Goal: Navigation & Orientation: Find specific page/section

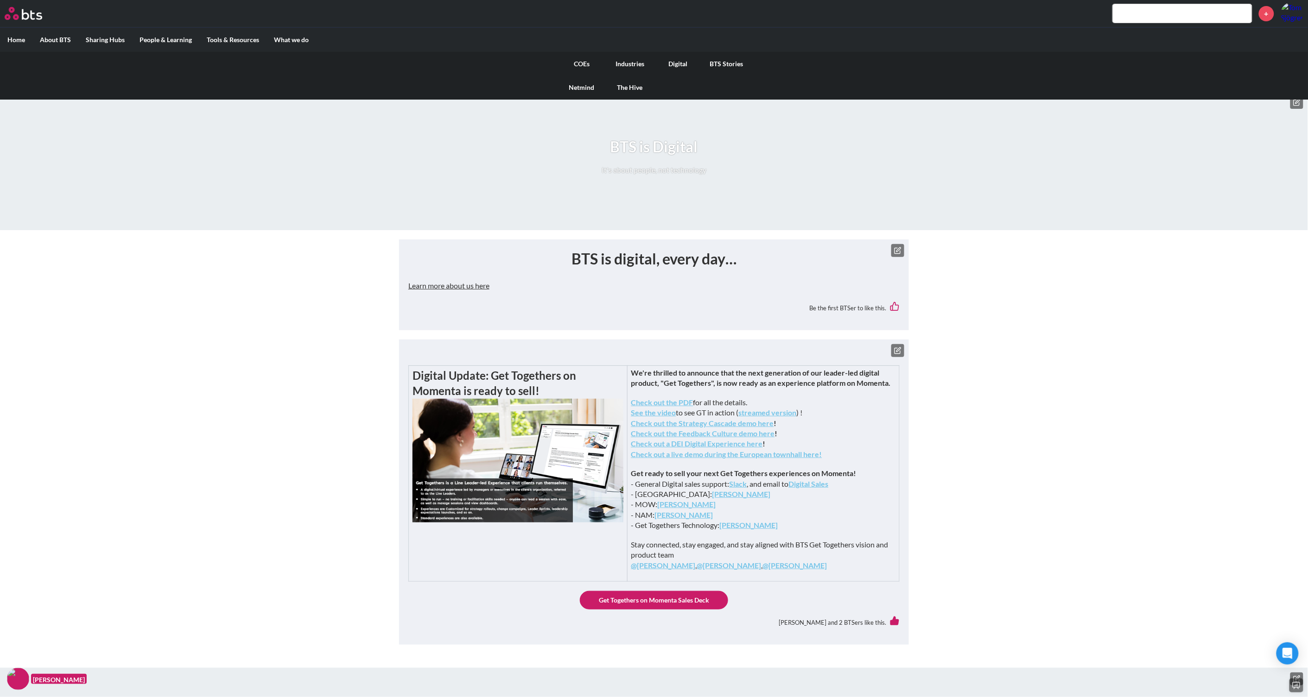
click at [578, 62] on link "COEs" at bounding box center [581, 64] width 48 height 24
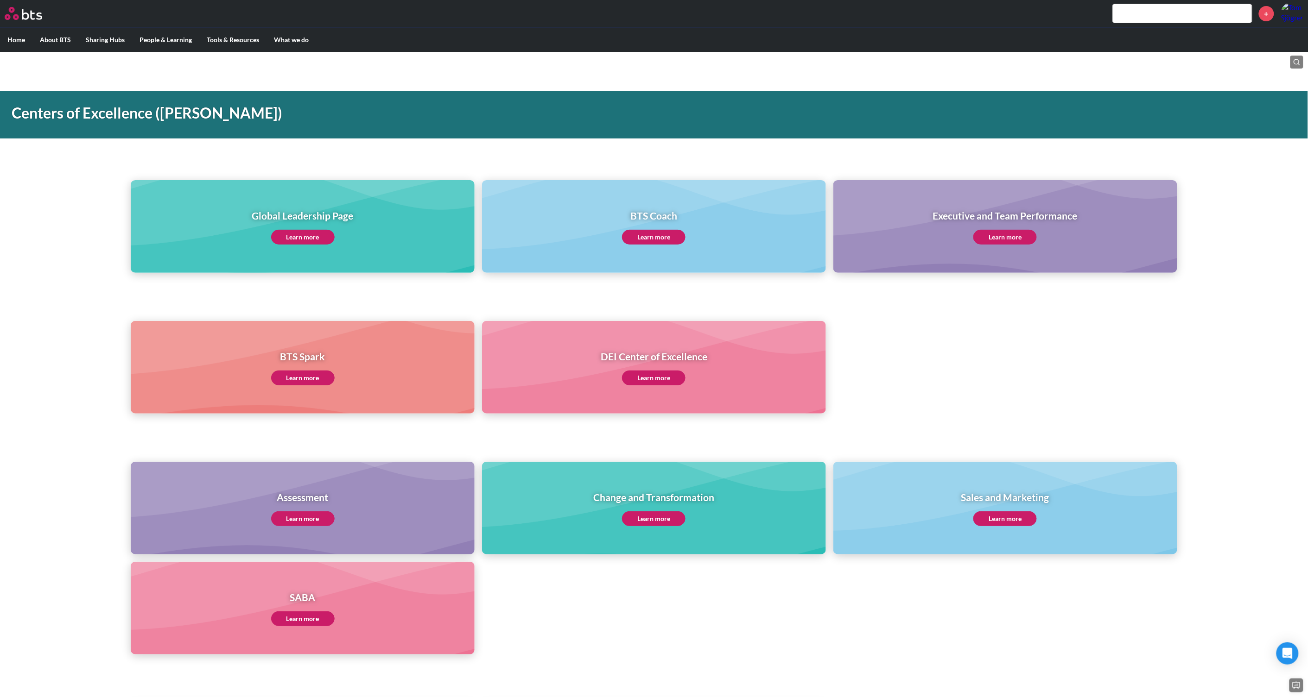
click at [311, 618] on link "Learn more" at bounding box center [302, 619] width 63 height 15
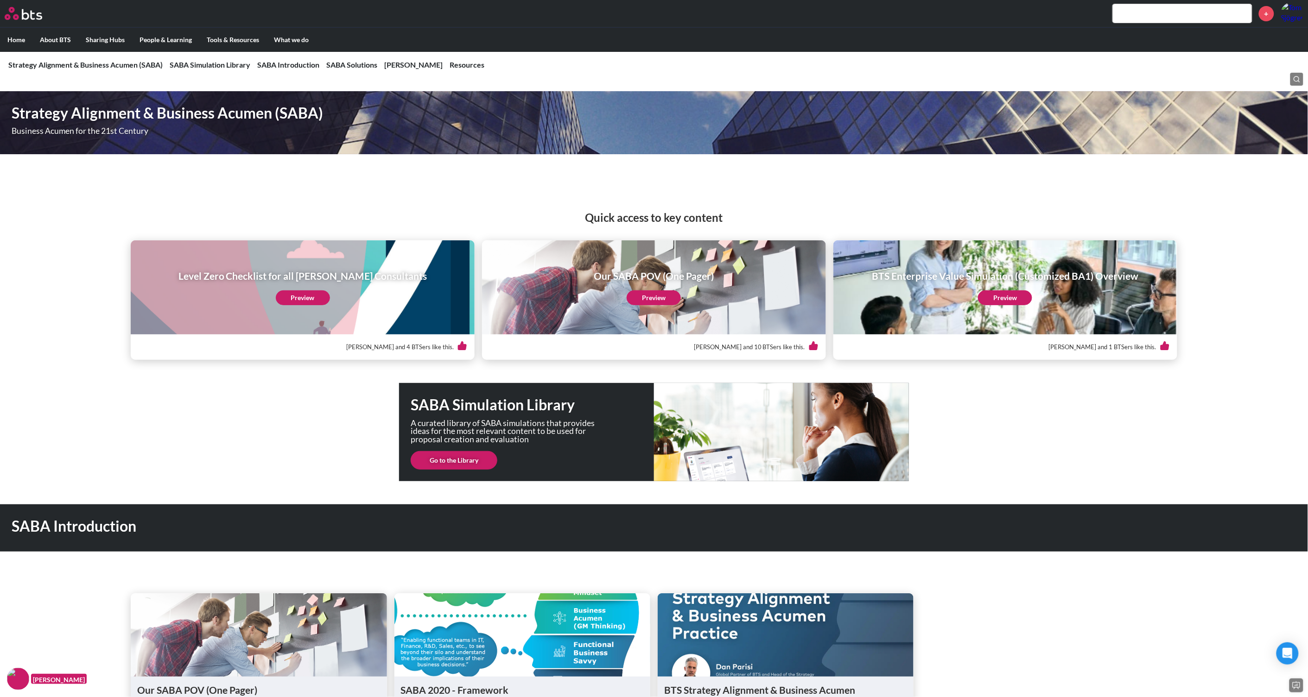
click at [454, 465] on link "Go to the Library" at bounding box center [454, 460] width 87 height 19
